Goal: Task Accomplishment & Management: Manage account settings

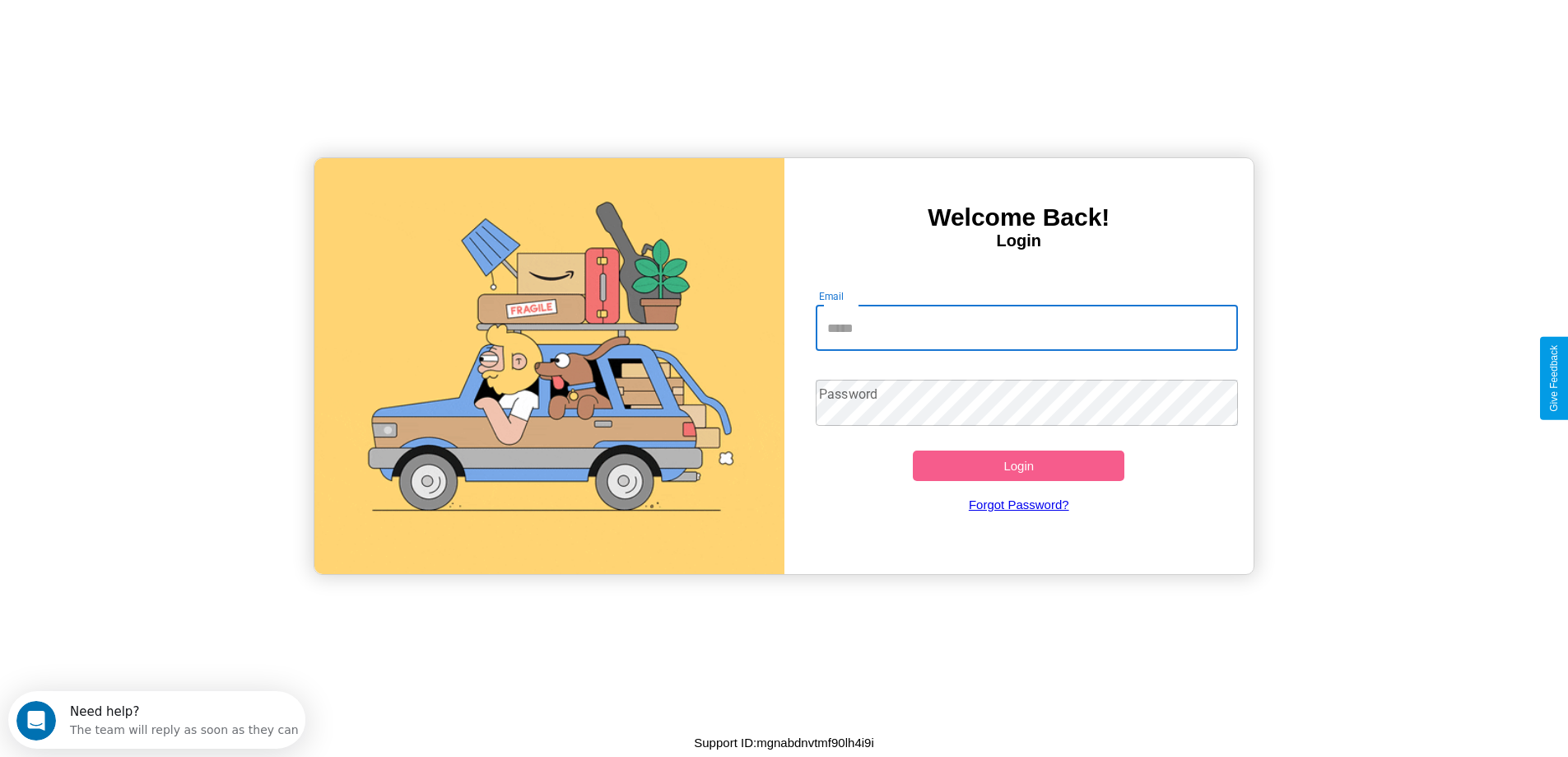
click at [1026, 328] on input "Email" at bounding box center [1027, 328] width 422 height 46
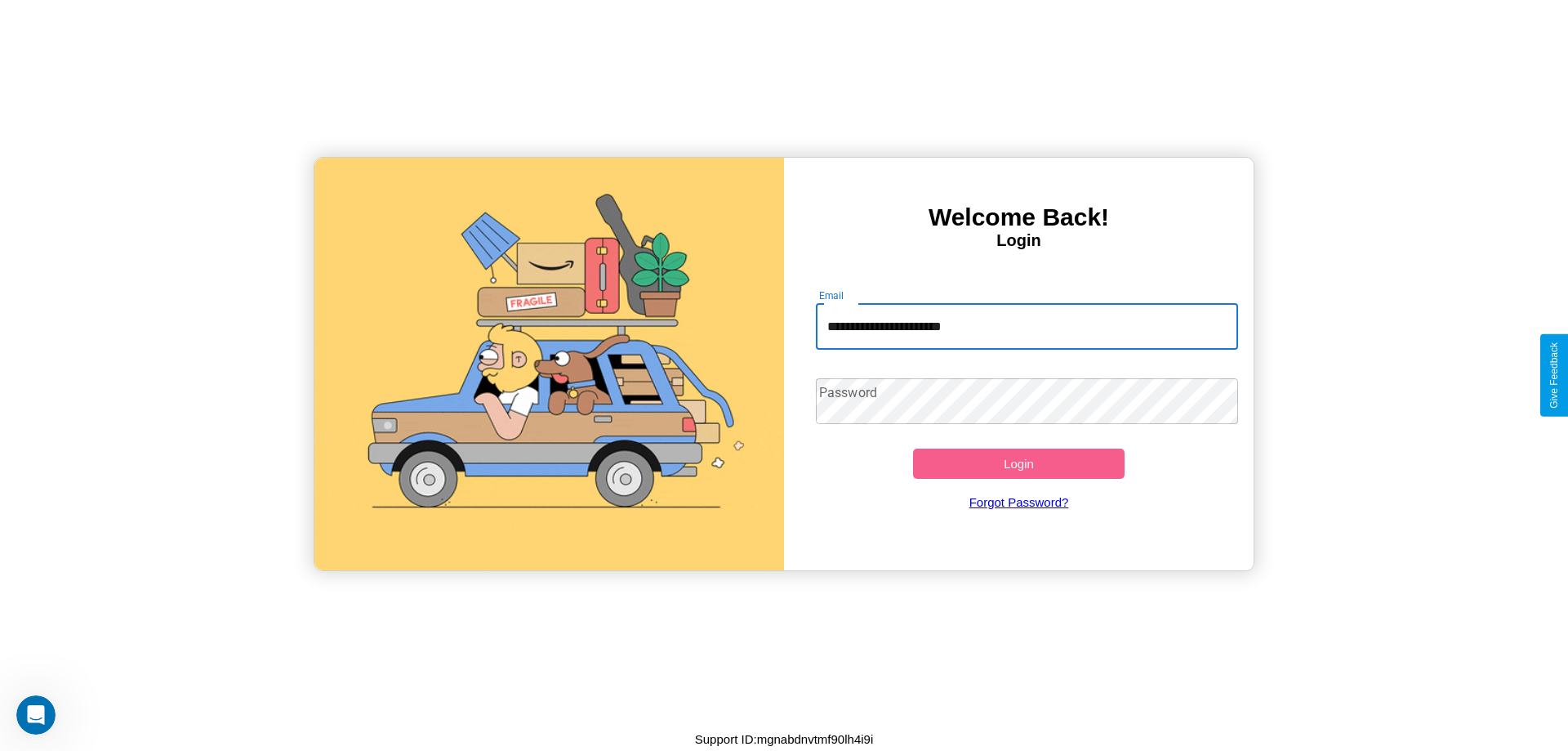
type input "**********"
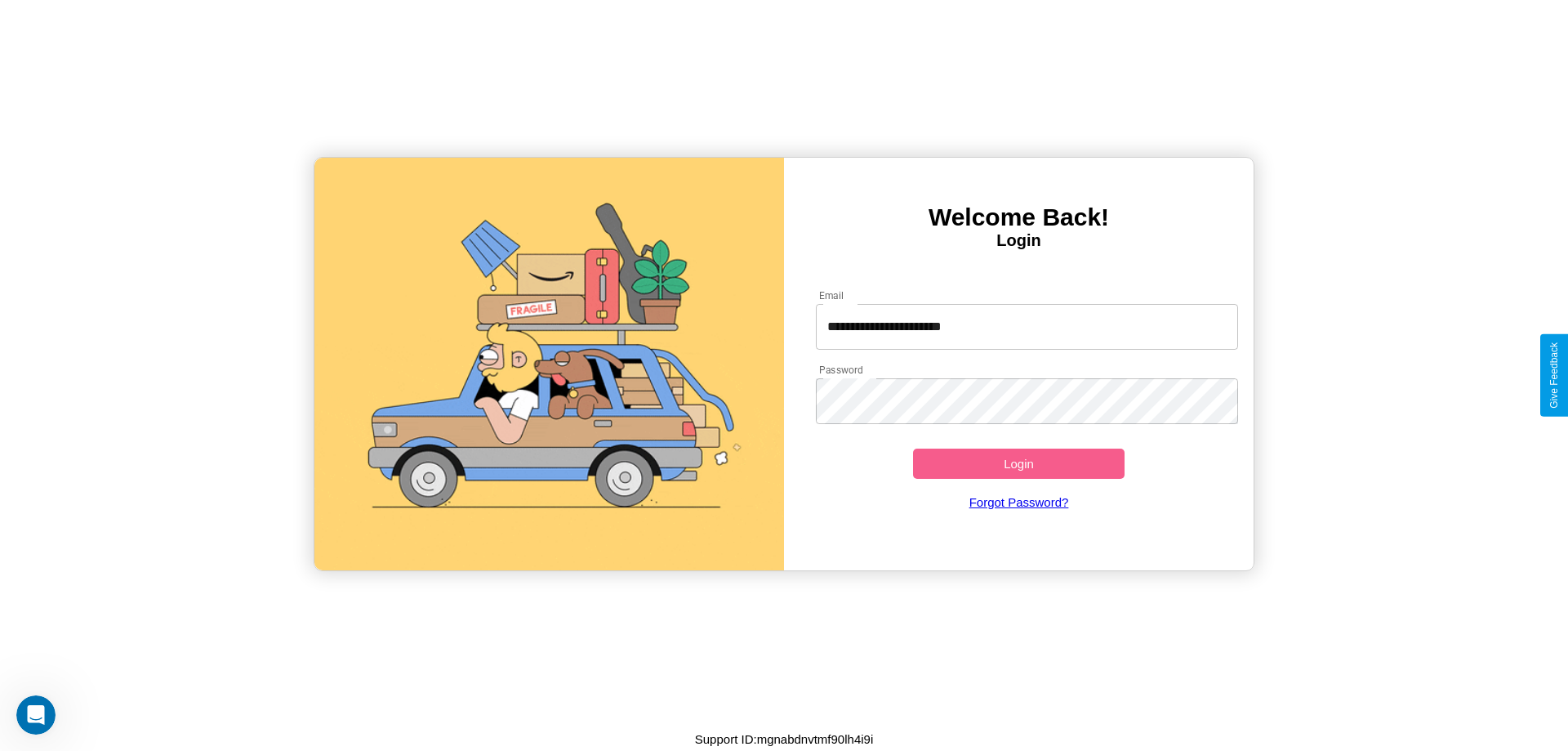
click at [1018, 463] on button "Login" at bounding box center [1019, 463] width 211 height 30
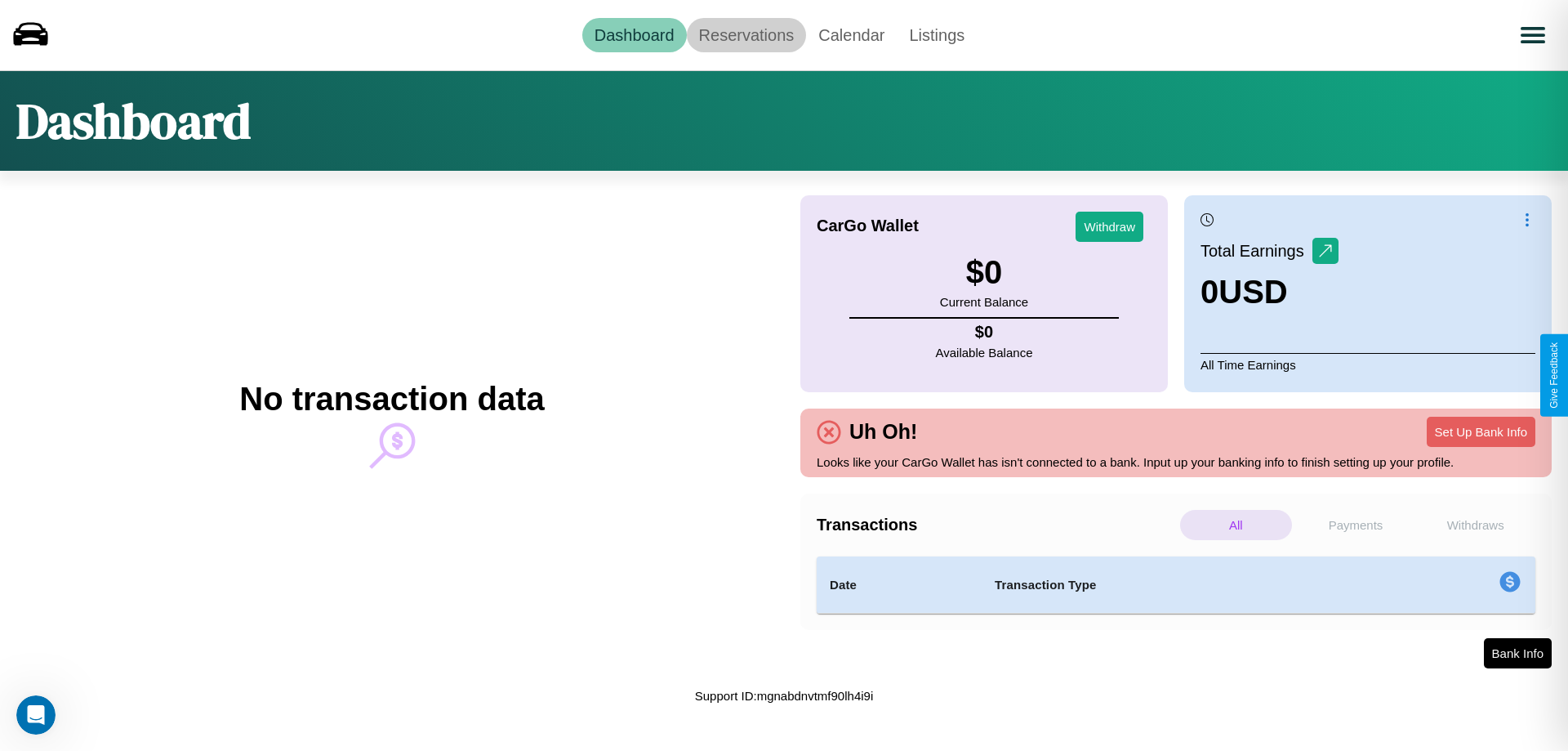
click at [745, 34] on link "Reservations" at bounding box center [746, 35] width 120 height 34
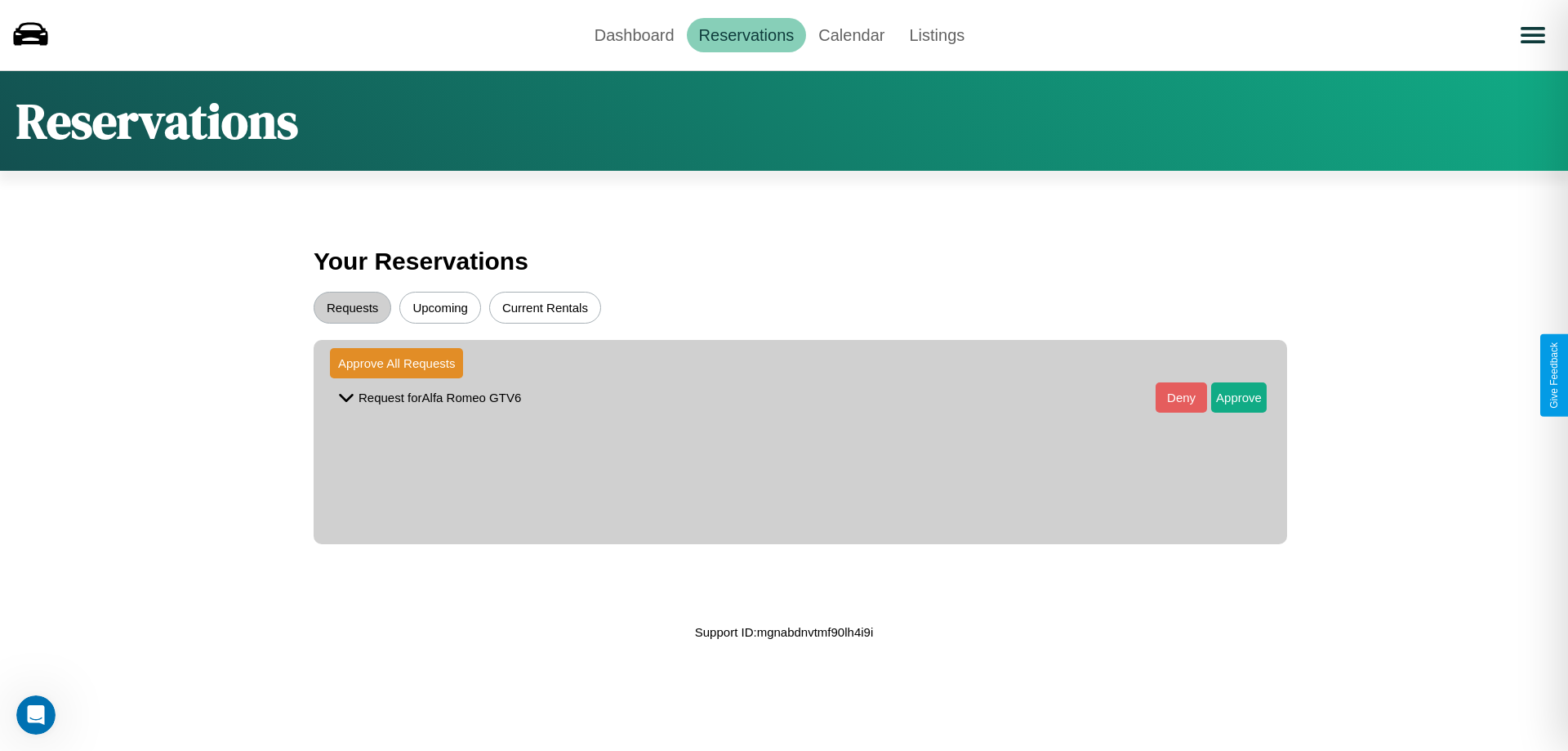
click at [440, 307] on button "Upcoming" at bounding box center [440, 307] width 81 height 32
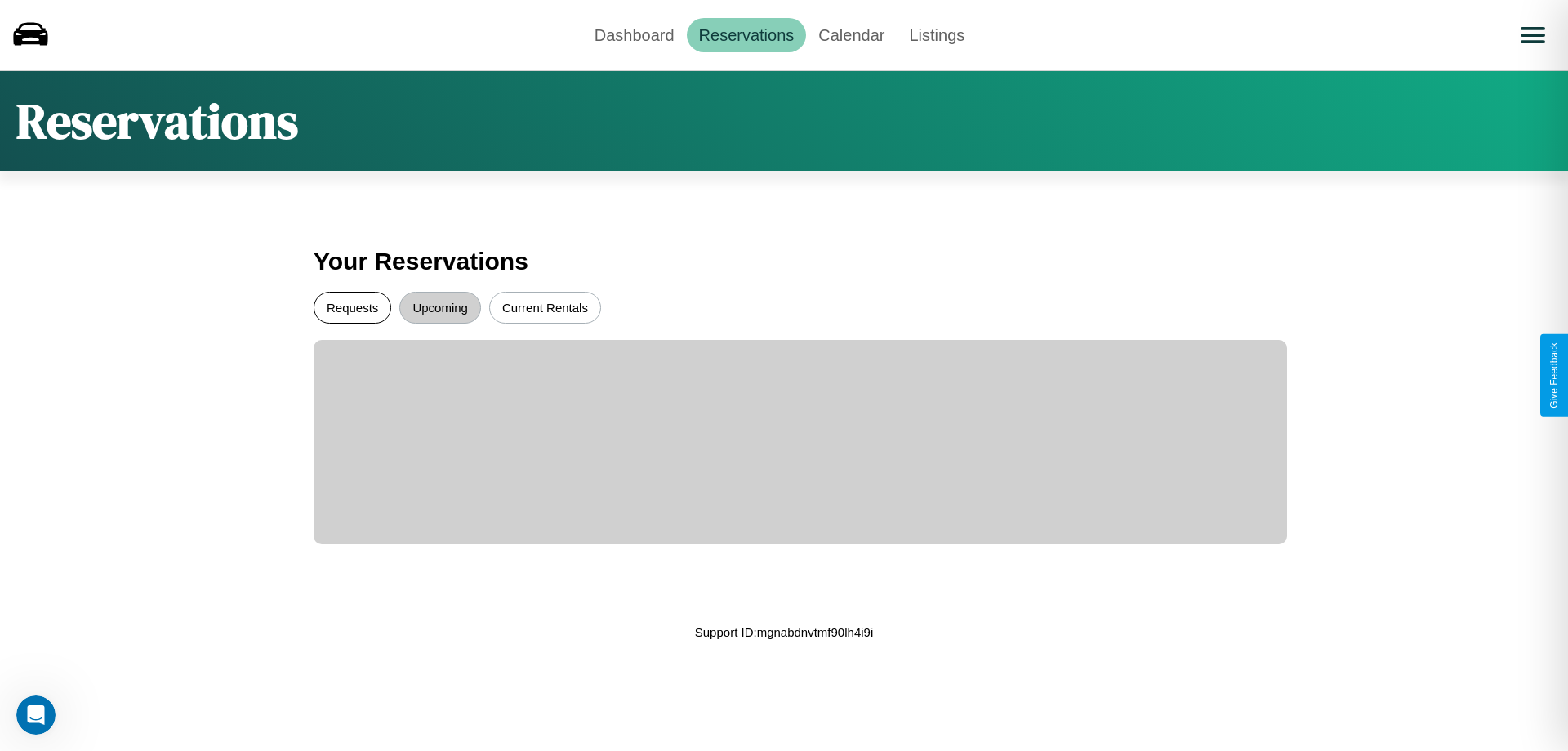
click at [352, 307] on button "Requests" at bounding box center [353, 307] width 78 height 32
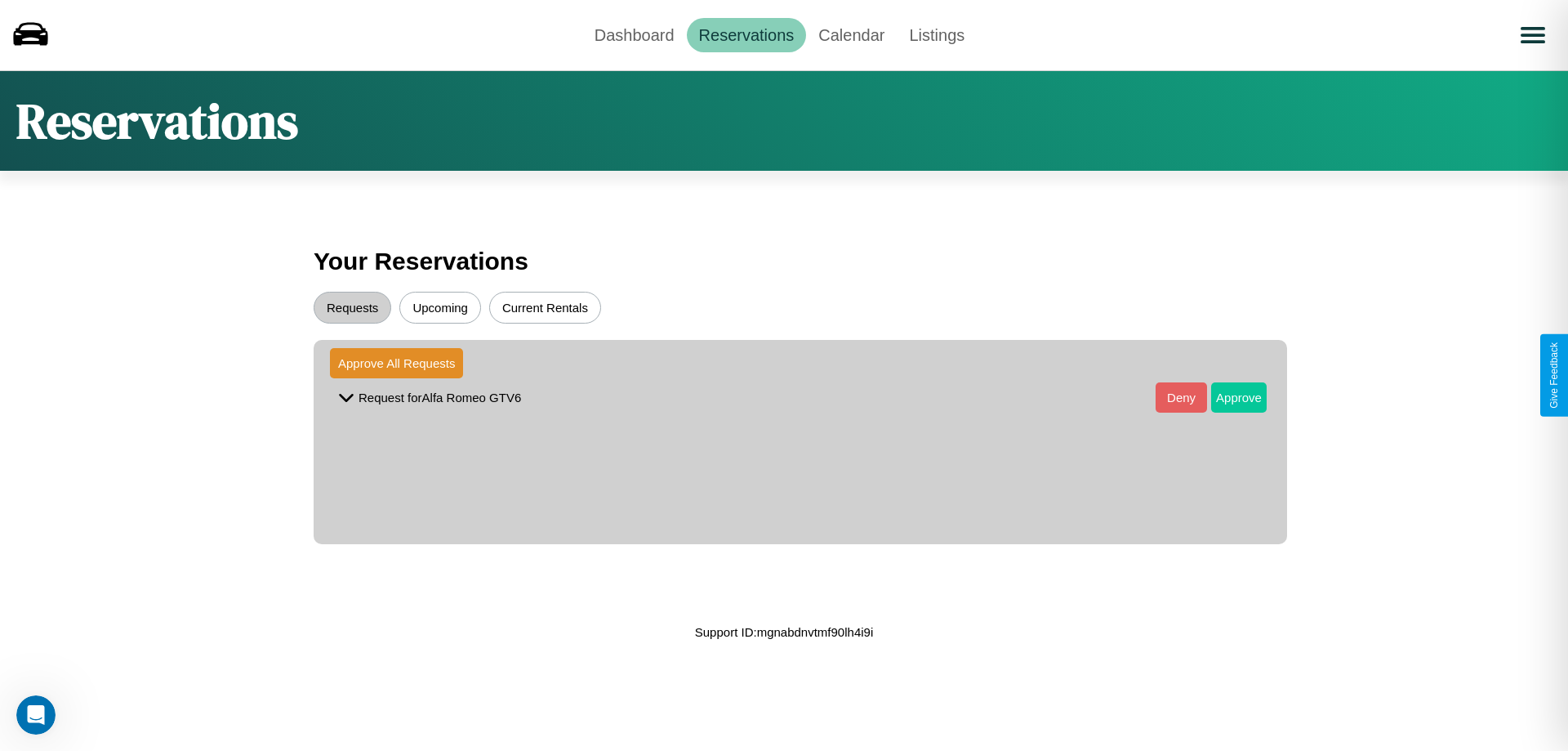
click at [1226, 397] on button "Approve" at bounding box center [1239, 397] width 56 height 30
